Goal: Task Accomplishment & Management: Use online tool/utility

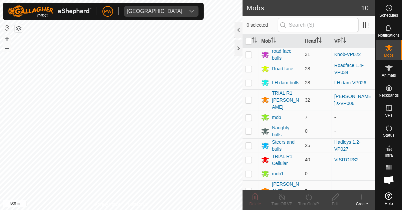
scroll to position [525, 0]
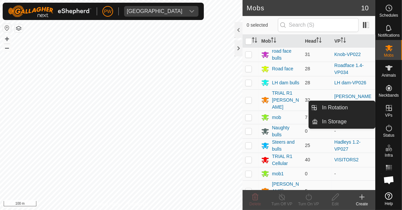
click at [388, 112] on icon at bounding box center [389, 108] width 8 height 8
click at [348, 109] on link "In Rotation" at bounding box center [346, 107] width 57 height 13
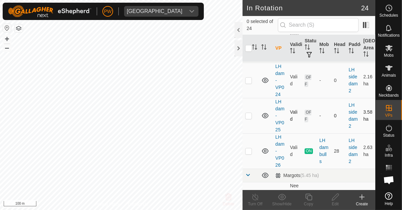
scroll to position [139, 0]
click at [247, 148] on p-checkbox at bounding box center [248, 150] width 7 height 5
checkbox input "true"
click at [306, 199] on icon at bounding box center [309, 197] width 8 height 8
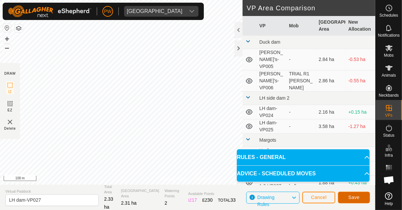
click at [348, 199] on button "Save" at bounding box center [354, 198] width 32 height 12
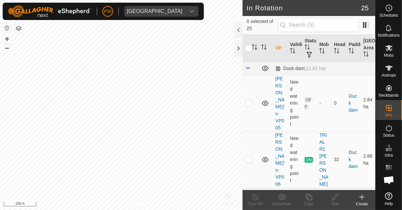
click at [387, 53] on span "Mobs" at bounding box center [389, 55] width 10 height 4
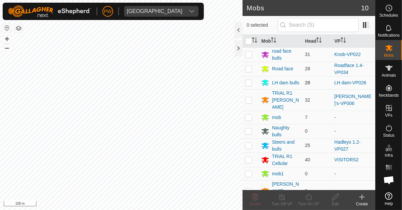
click at [247, 85] on p-checkbox at bounding box center [248, 82] width 7 height 5
checkbox input "true"
click at [307, 200] on icon at bounding box center [309, 197] width 8 height 8
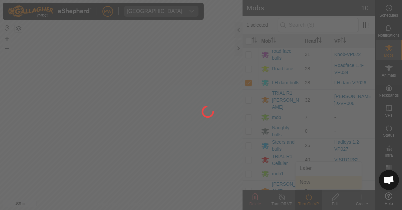
click at [310, 183] on div at bounding box center [201, 105] width 402 height 210
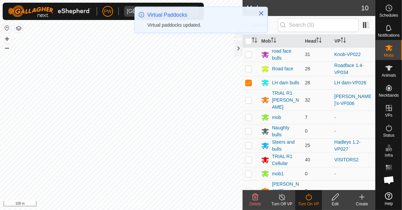
click at [306, 199] on icon at bounding box center [309, 197] width 8 height 8
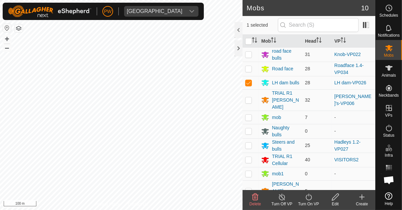
click at [309, 201] on icon at bounding box center [309, 197] width 8 height 8
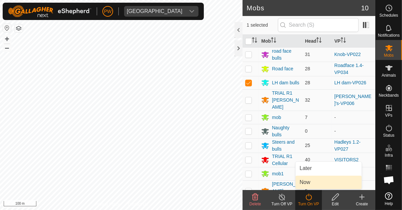
click at [310, 183] on span "Now" at bounding box center [305, 183] width 11 height 8
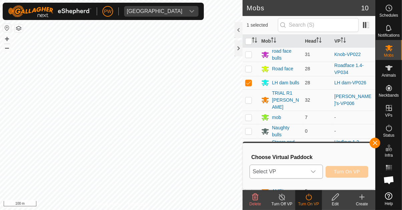
click at [315, 172] on icon "dropdown trigger" at bounding box center [313, 172] width 5 height 3
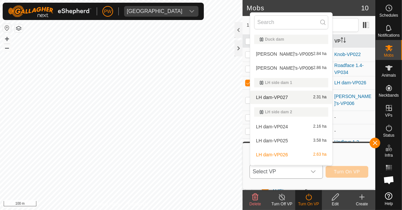
click at [290, 97] on div "LH dam-VP027 2.31 ha" at bounding box center [291, 97] width 74 height 8
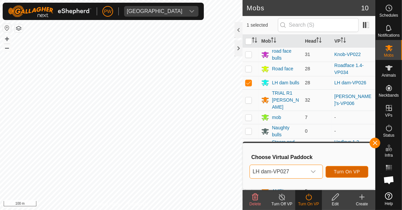
click at [338, 174] on span "Turn On VP" at bounding box center [347, 171] width 26 height 5
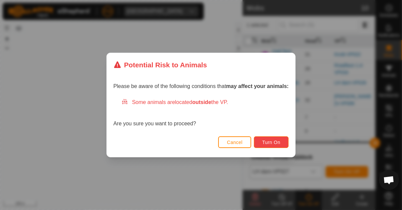
click at [267, 142] on span "Turn On" at bounding box center [271, 142] width 18 height 5
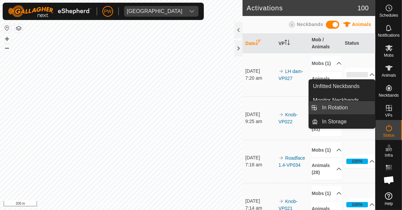
click at [354, 108] on link "In Rotation" at bounding box center [346, 107] width 57 height 13
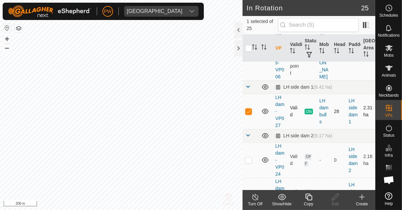
scroll to position [108, 0]
click at [250, 109] on p-checkbox at bounding box center [248, 111] width 7 height 5
checkbox input "false"
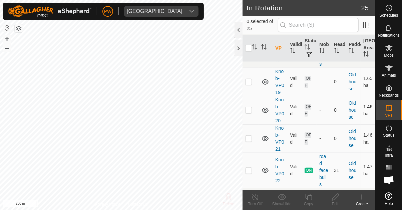
scroll to position [545, 0]
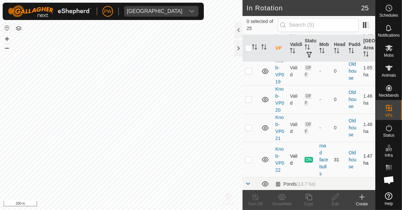
click at [249, 157] on p-checkbox at bounding box center [248, 159] width 7 height 5
checkbox input "true"
click at [306, 199] on icon at bounding box center [309, 197] width 8 height 8
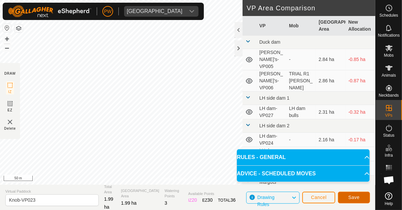
click at [347, 198] on button "Save" at bounding box center [354, 198] width 32 height 12
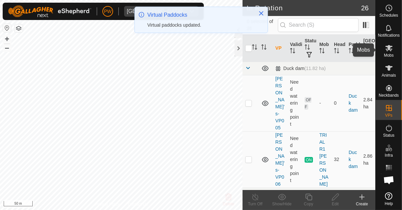
click at [384, 53] on es-mob-svg-icon at bounding box center [389, 48] width 12 height 11
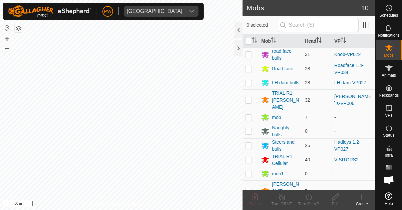
click at [248, 56] on p-checkbox at bounding box center [248, 54] width 7 height 5
checkbox input "true"
click at [310, 199] on icon at bounding box center [309, 197] width 8 height 8
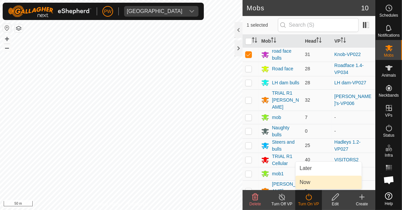
click at [313, 184] on link "Now" at bounding box center [329, 182] width 66 height 13
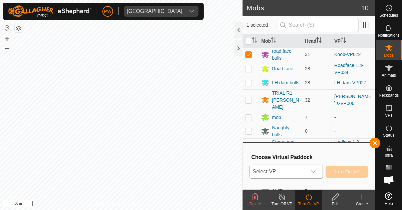
click at [315, 175] on div "dropdown trigger" at bounding box center [313, 171] width 13 height 13
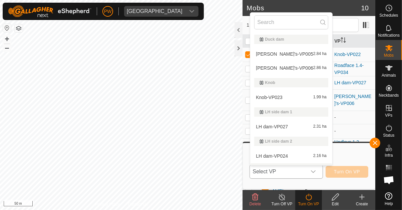
scroll to position [11, 0]
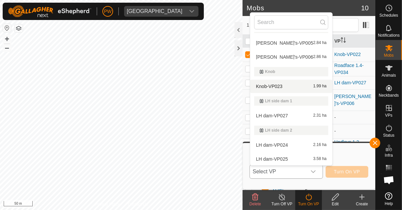
click at [292, 87] on div "Knob-VP023 1.99 ha" at bounding box center [291, 86] width 74 height 8
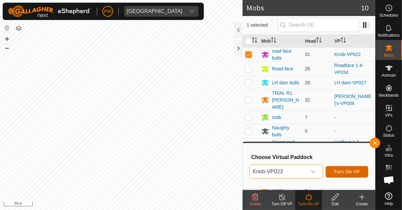
click at [337, 172] on span "Turn On VP" at bounding box center [347, 171] width 26 height 5
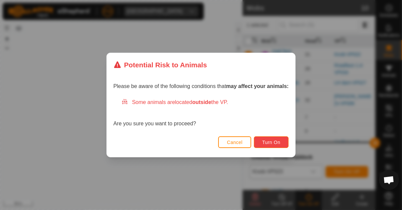
click at [274, 144] on span "Turn On" at bounding box center [271, 142] width 18 height 5
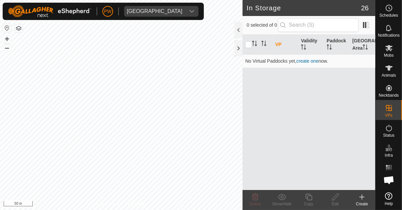
scroll to position [525, 0]
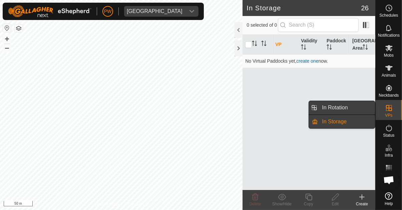
click at [352, 110] on link "In Rotation" at bounding box center [346, 107] width 57 height 13
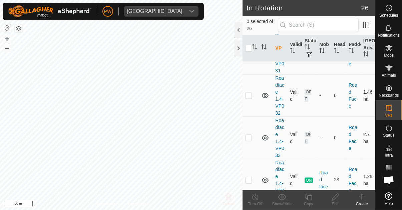
scroll to position [1005, 0]
click at [246, 178] on p-checkbox at bounding box center [248, 180] width 7 height 5
checkbox input "true"
click at [310, 200] on icon at bounding box center [309, 197] width 7 height 7
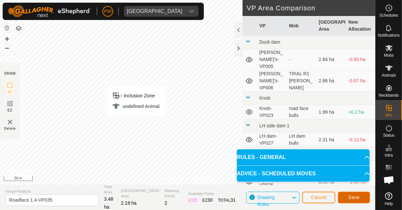
click at [350, 199] on span "Save" at bounding box center [354, 197] width 11 height 5
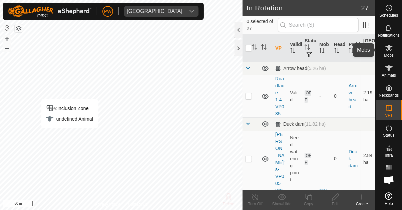
click at [387, 52] on icon at bounding box center [389, 48] width 8 height 8
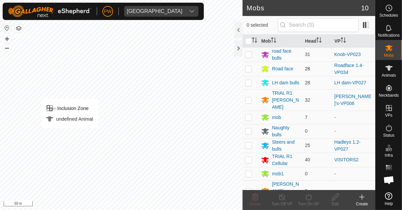
click at [249, 71] on p-checkbox at bounding box center [248, 68] width 7 height 5
checkbox input "true"
click at [310, 201] on div "Turn On VP" at bounding box center [309, 204] width 27 height 6
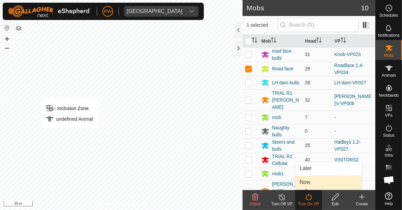
click at [312, 185] on link "Now" at bounding box center [329, 182] width 66 height 13
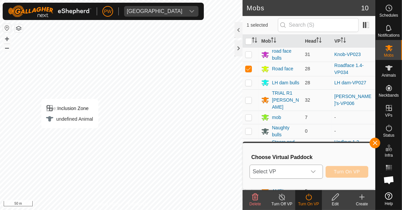
click at [315, 175] on div "dropdown trigger" at bounding box center [313, 171] width 13 height 13
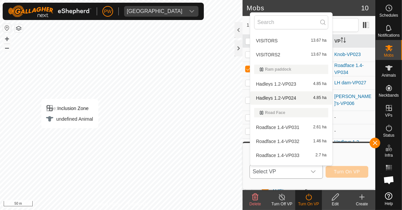
scroll to position [398, 0]
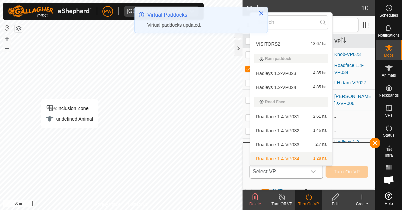
click at [314, 174] on icon "dropdown trigger" at bounding box center [313, 171] width 5 height 5
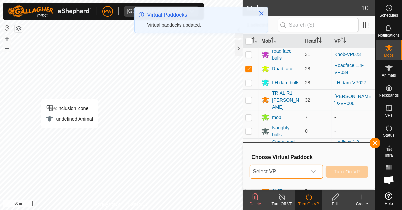
click at [314, 175] on icon "dropdown trigger" at bounding box center [313, 171] width 5 height 5
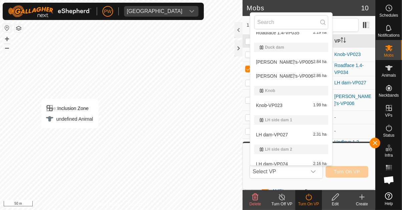
scroll to position [0, 0]
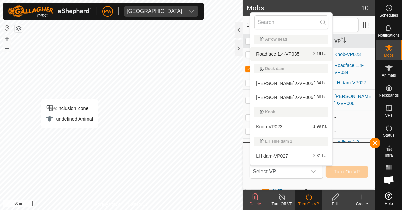
click at [296, 55] on span "Roadface 1.4-VP035" at bounding box center [277, 54] width 43 height 5
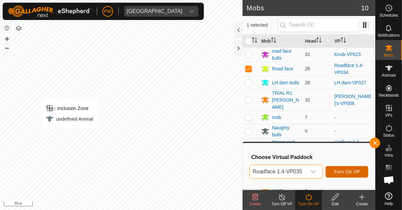
click at [342, 173] on span "Turn On VP" at bounding box center [347, 171] width 26 height 5
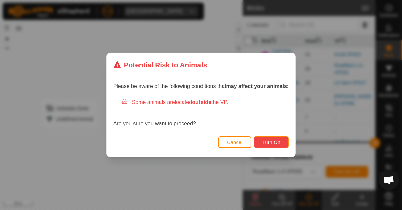
click at [271, 142] on span "Turn On" at bounding box center [271, 142] width 18 height 5
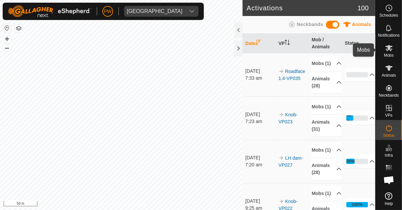
click at [387, 52] on icon at bounding box center [389, 48] width 8 height 8
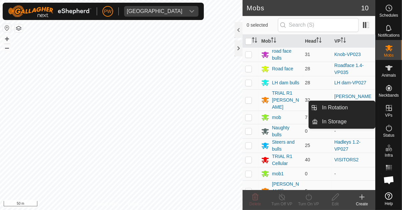
click at [388, 112] on icon at bounding box center [389, 108] width 8 height 8
click at [353, 111] on link "In Rotation" at bounding box center [346, 107] width 57 height 13
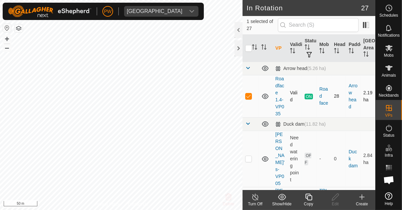
click at [247, 97] on p-checkbox at bounding box center [248, 95] width 7 height 5
checkbox input "false"
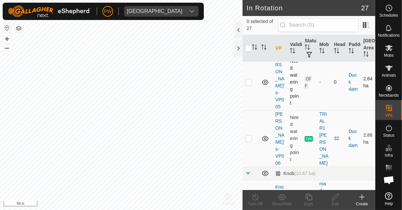
scroll to position [78, 0]
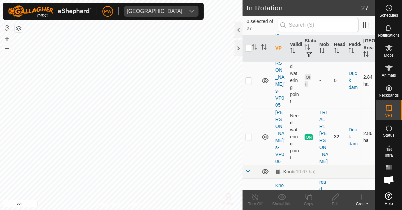
click at [250, 134] on p-checkbox at bounding box center [248, 136] width 7 height 5
checkbox input "true"
click at [308, 202] on div "Copy" at bounding box center [309, 204] width 27 height 6
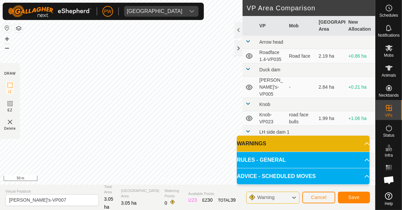
click at [352, 199] on span "Save" at bounding box center [354, 197] width 11 height 5
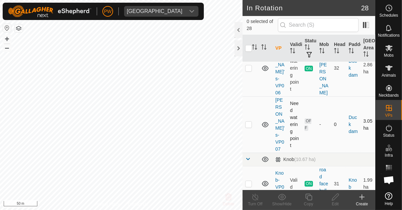
scroll to position [147, 0]
click at [388, 52] on icon at bounding box center [389, 48] width 8 height 8
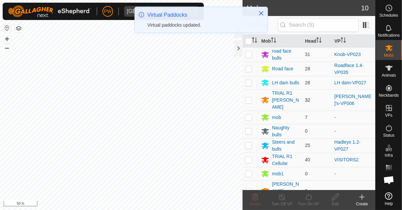
click at [249, 98] on p-checkbox at bounding box center [248, 100] width 7 height 5
checkbox input "true"
click at [307, 201] on icon at bounding box center [309, 197] width 8 height 8
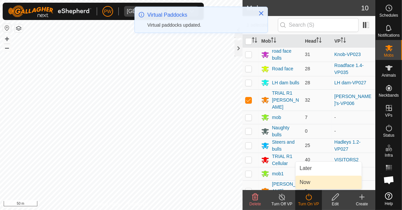
click at [314, 185] on link "Now" at bounding box center [329, 182] width 66 height 13
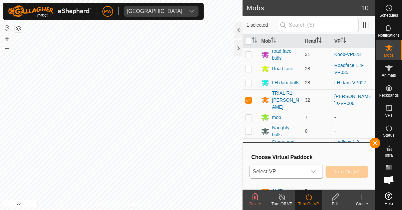
click at [316, 174] on icon "dropdown trigger" at bounding box center [313, 171] width 5 height 5
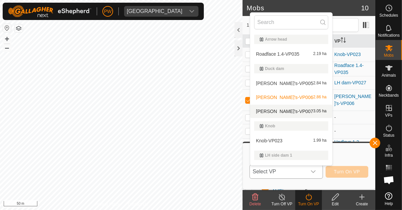
click at [289, 111] on div "Matt's-VP007 3.05 ha" at bounding box center [291, 112] width 74 height 8
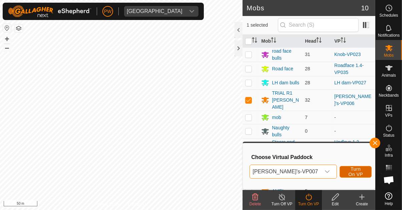
click at [348, 174] on span "Turn On VP" at bounding box center [355, 172] width 15 height 11
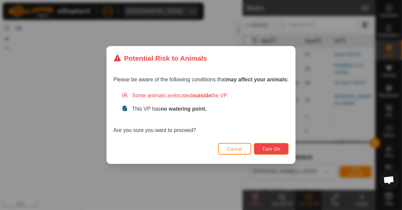
click at [273, 151] on span "Turn On" at bounding box center [271, 149] width 18 height 5
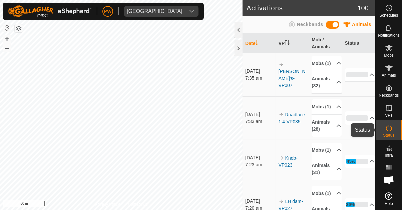
click at [388, 134] on span "Status" at bounding box center [388, 136] width 11 height 4
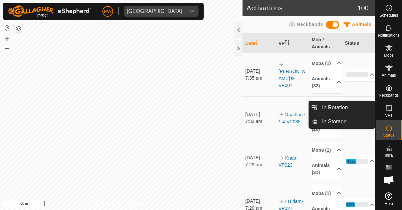
click at [388, 112] on es-virtualpaddocks-svg-icon at bounding box center [389, 108] width 12 height 11
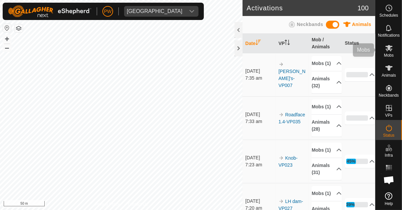
click at [388, 55] on span "Mobs" at bounding box center [389, 55] width 10 height 4
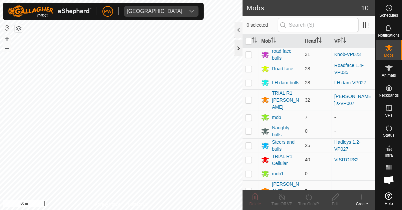
click at [237, 49] on div at bounding box center [239, 48] width 8 height 16
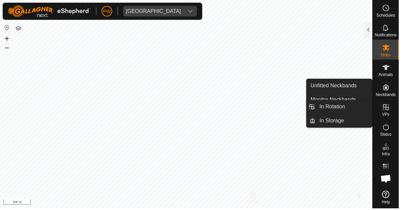
click at [387, 112] on es-virtualpaddocks-svg-icon at bounding box center [389, 108] width 12 height 11
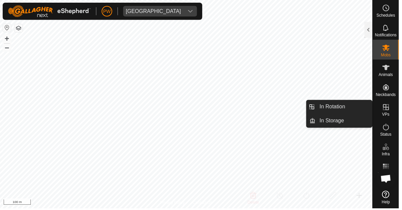
click at [387, 113] on es-virtualpaddocks-svg-icon at bounding box center [389, 108] width 12 height 11
click at [343, 109] on span "In Rotation" at bounding box center [335, 108] width 26 height 8
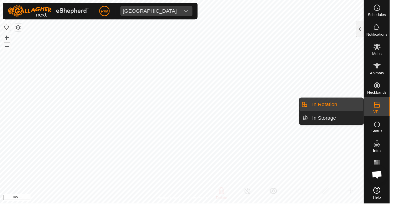
click at [348, 111] on span "In Rotation" at bounding box center [335, 108] width 26 height 8
click at [384, 110] on es-virtualpaddocks-svg-icon at bounding box center [389, 108] width 12 height 11
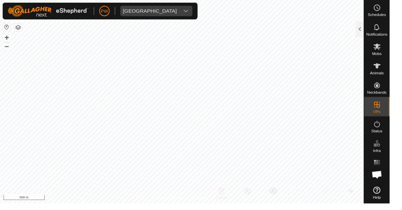
click at [371, 32] on div at bounding box center [372, 30] width 8 height 16
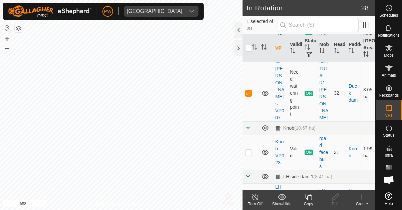
scroll to position [169, 0]
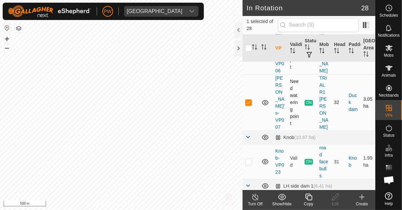
click at [248, 100] on p-checkbox at bounding box center [248, 102] width 7 height 5
checkbox input "false"
click at [237, 51] on div at bounding box center [239, 48] width 8 height 16
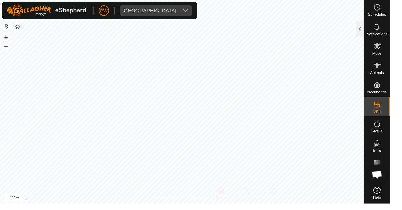
scroll to position [0, 0]
